Goal: Navigation & Orientation: Find specific page/section

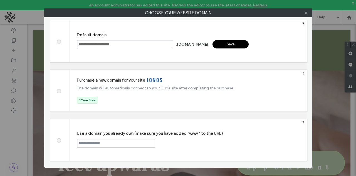
click at [308, 13] on icon at bounding box center [306, 13] width 4 height 4
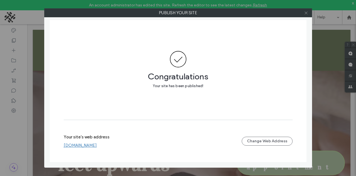
click at [305, 13] on icon at bounding box center [306, 13] width 4 height 4
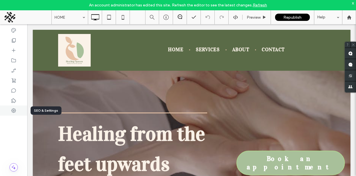
click at [18, 108] on div at bounding box center [13, 110] width 27 height 10
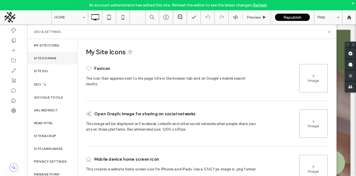
click at [61, 58] on div "Site Domain" at bounding box center [52, 58] width 50 height 13
